Goal: Task Accomplishment & Management: Manage account settings

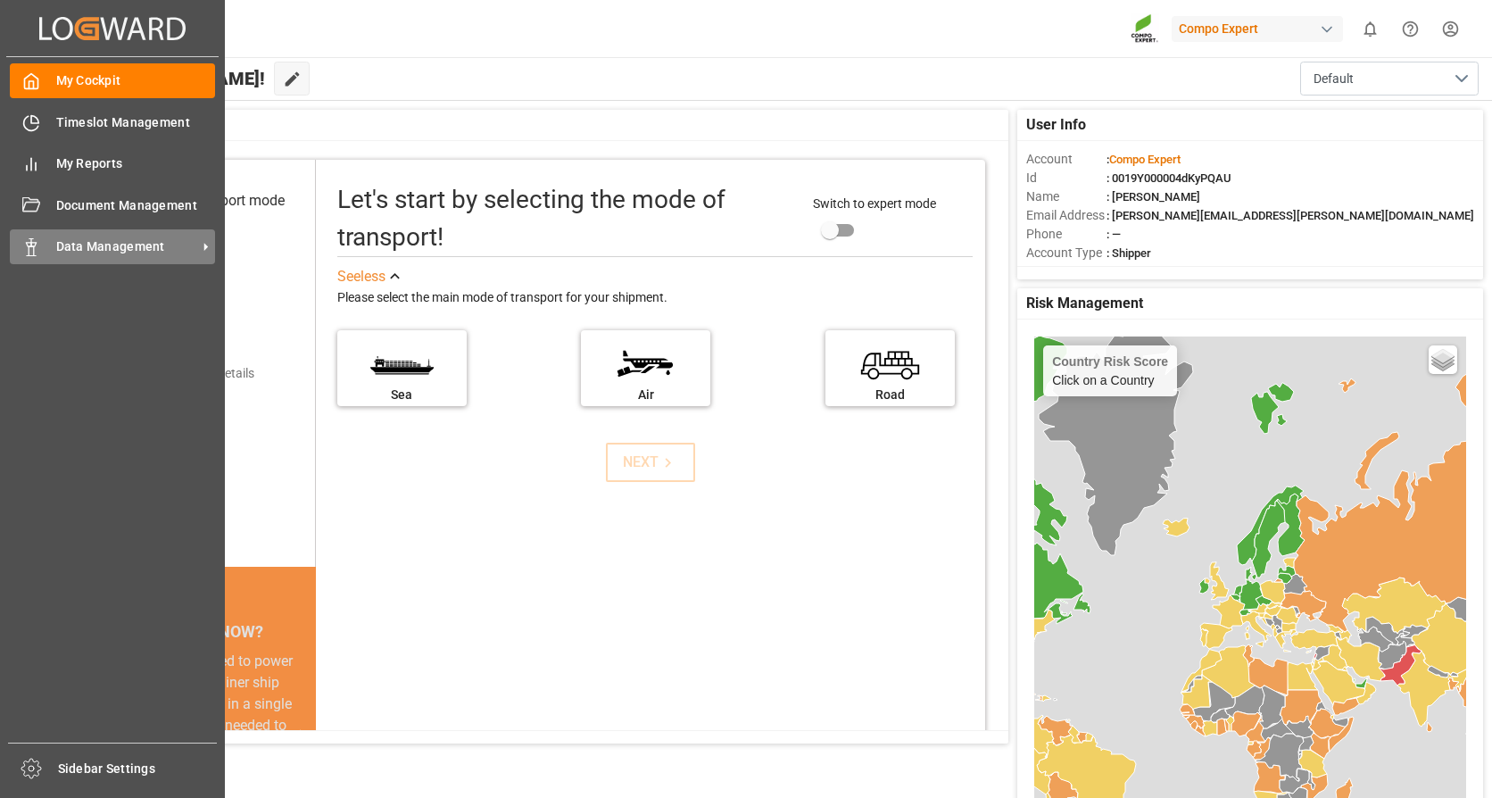
click at [210, 245] on icon at bounding box center [205, 246] width 19 height 19
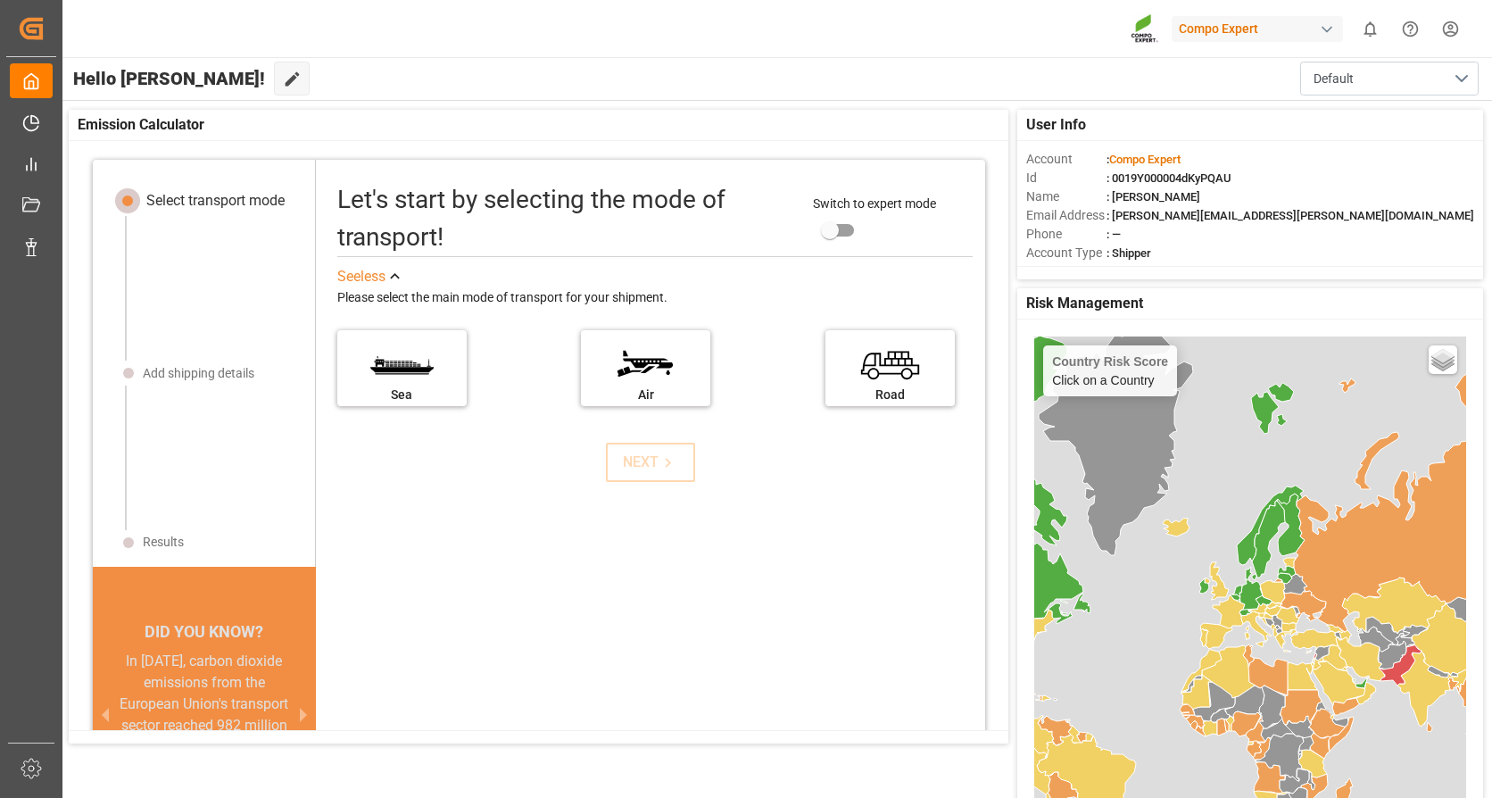
click at [612, 79] on div "Hello [PERSON_NAME]! Edit Cockpit Default" at bounding box center [776, 78] width 1433 height 43
